Goal: Navigation & Orientation: Understand site structure

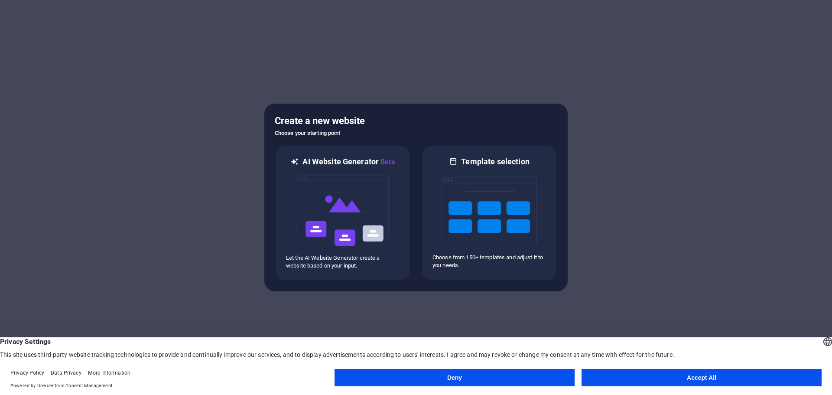
click at [760, 378] on button "Accept All" at bounding box center [701, 377] width 240 height 17
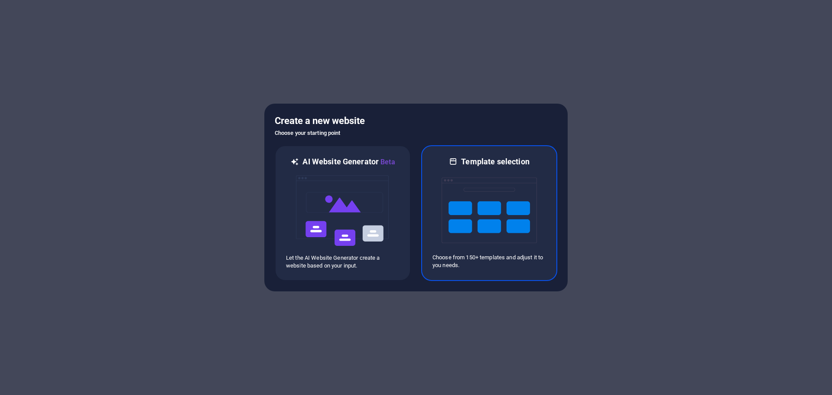
click at [469, 195] on img at bounding box center [488, 210] width 95 height 87
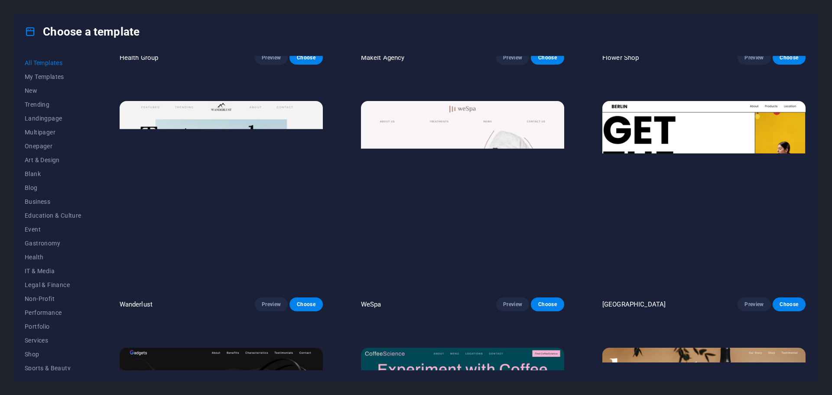
scroll to position [3378, 0]
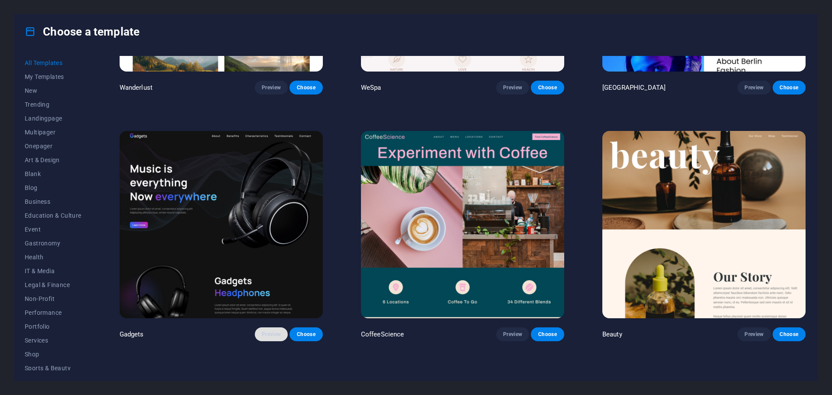
click at [268, 330] on span "Preview" at bounding box center [271, 333] width 19 height 7
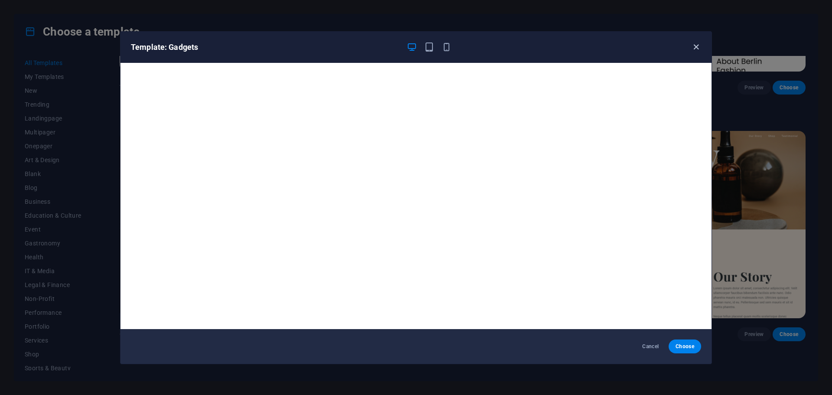
click at [693, 49] on icon "button" at bounding box center [696, 47] width 10 height 10
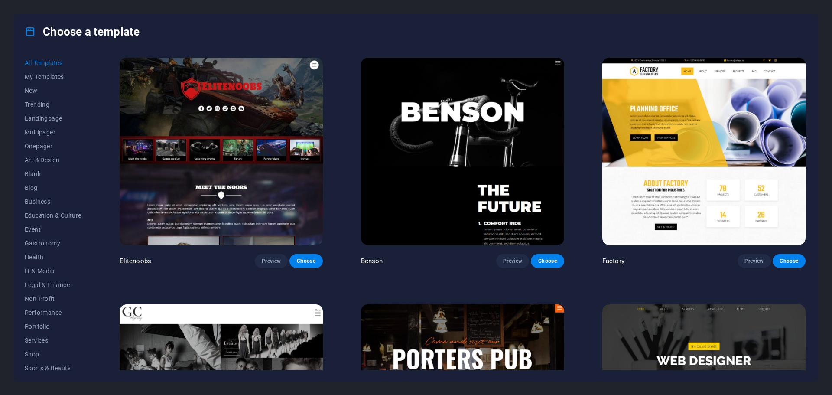
scroll to position [9701, 0]
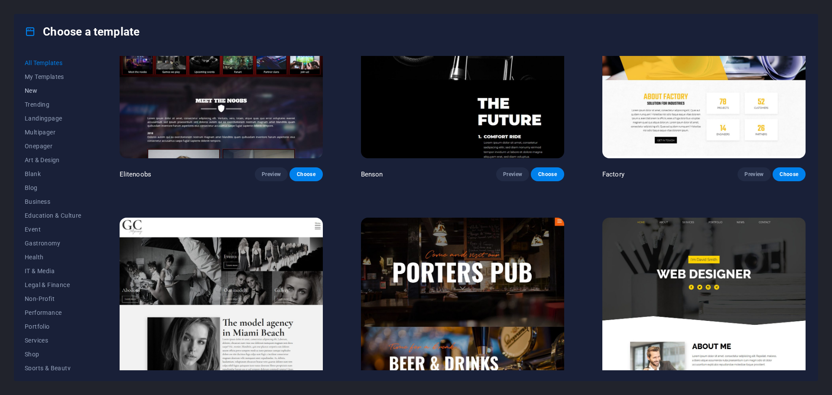
click at [28, 87] on span "New" at bounding box center [53, 90] width 57 height 7
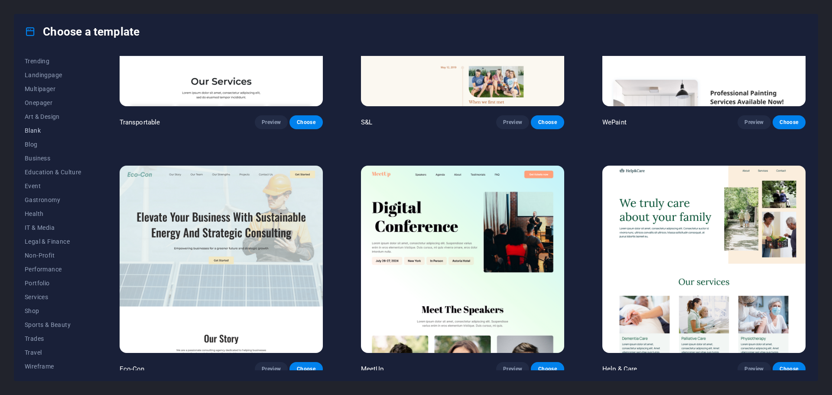
scroll to position [46, 0]
click at [39, 278] on span "Portfolio" at bounding box center [53, 279] width 57 height 7
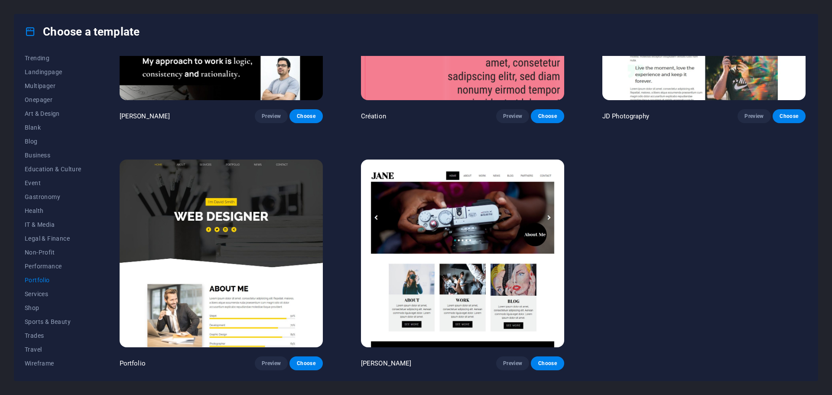
scroll to position [388, 0]
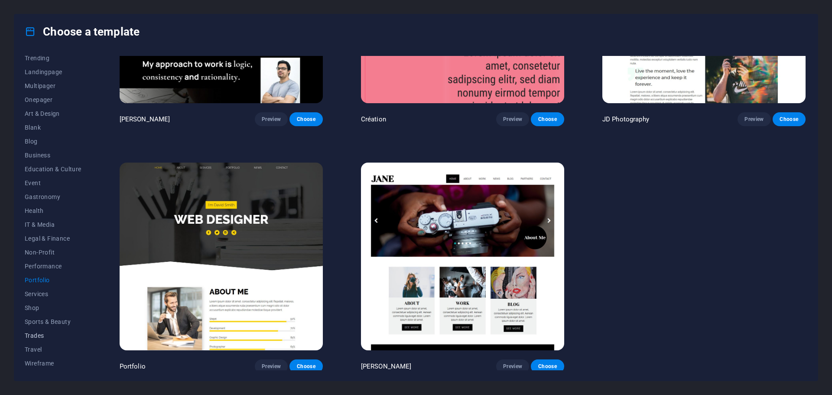
click at [37, 336] on span "Trades" at bounding box center [53, 335] width 57 height 7
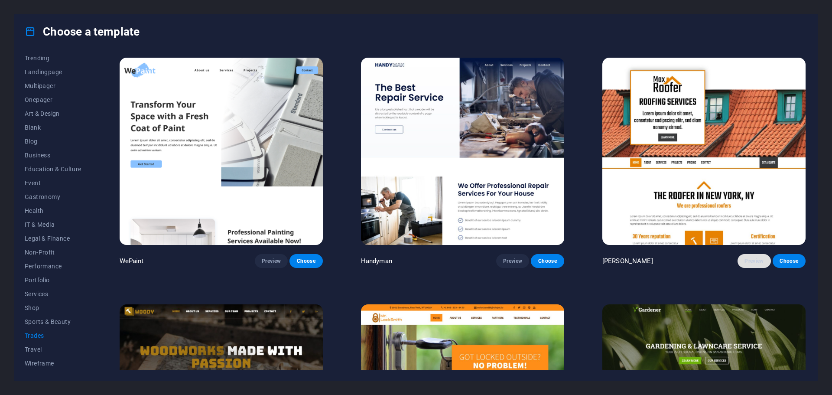
click at [747, 261] on span "Preview" at bounding box center [753, 260] width 19 height 7
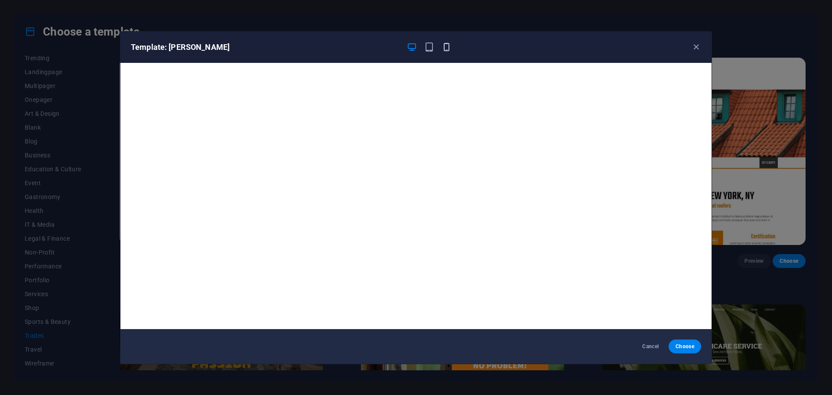
click at [444, 49] on icon "button" at bounding box center [446, 47] width 10 height 10
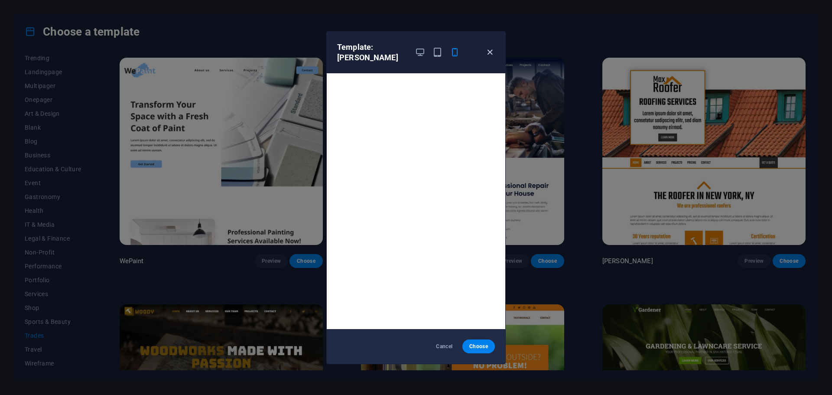
click at [491, 56] on icon "button" at bounding box center [490, 52] width 10 height 10
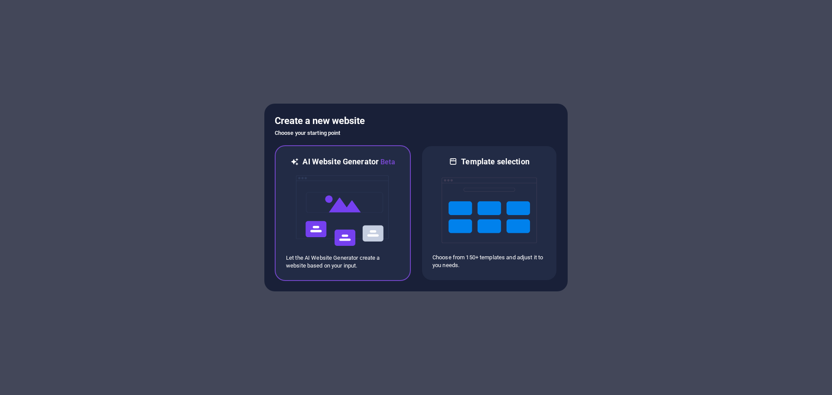
click at [339, 204] on img at bounding box center [342, 210] width 95 height 87
